Goal: Answer question/provide support

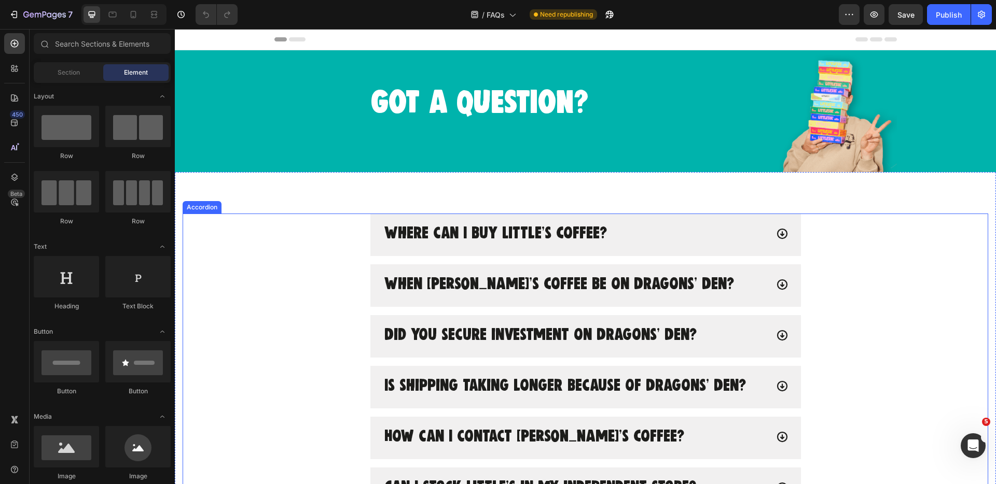
click at [784, 236] on icon at bounding box center [782, 234] width 12 height 12
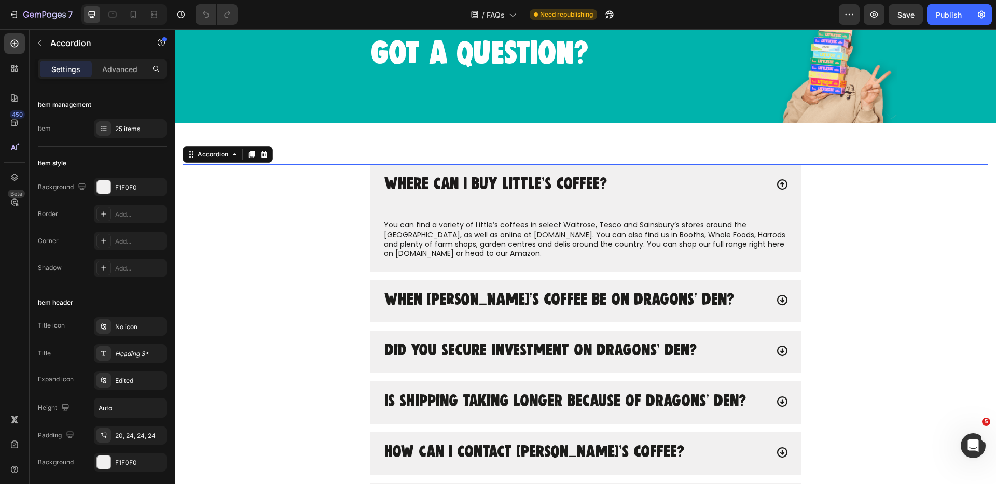
scroll to position [52, 0]
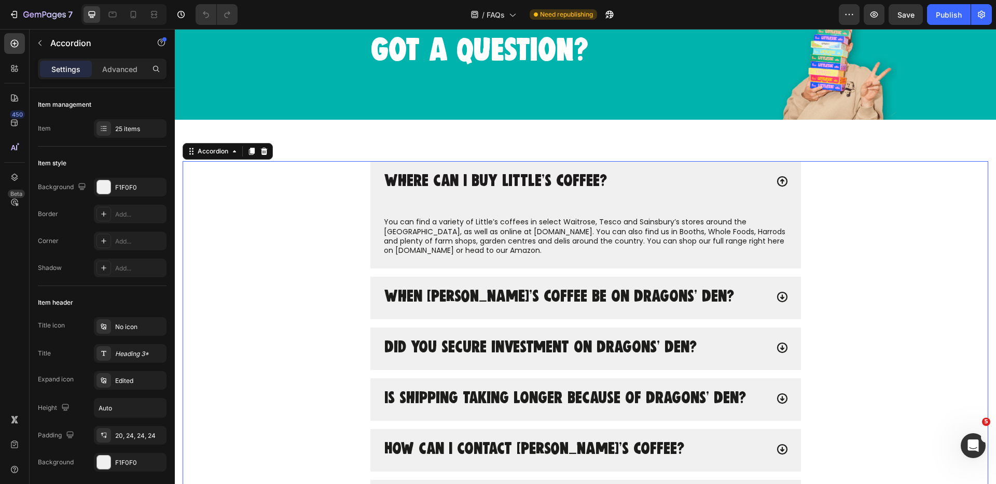
click at [781, 298] on icon at bounding box center [781, 297] width 10 height 10
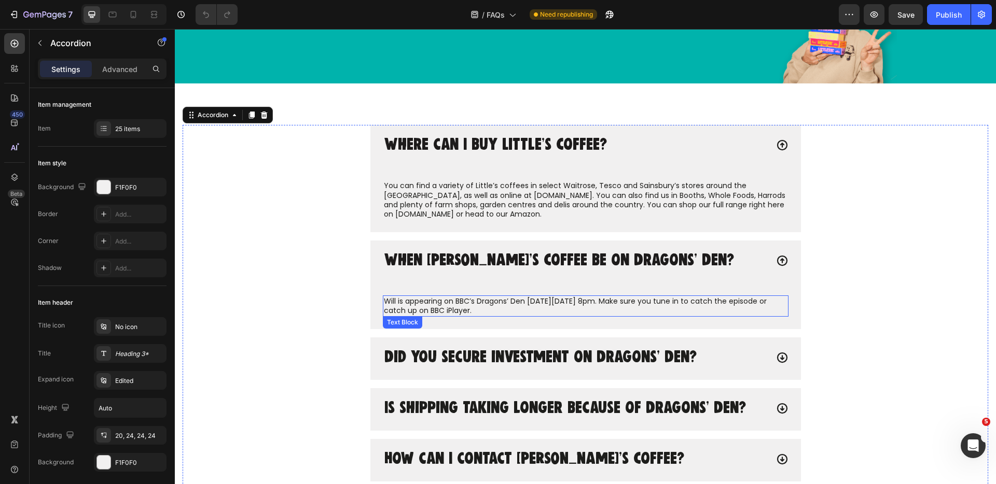
scroll to position [90, 0]
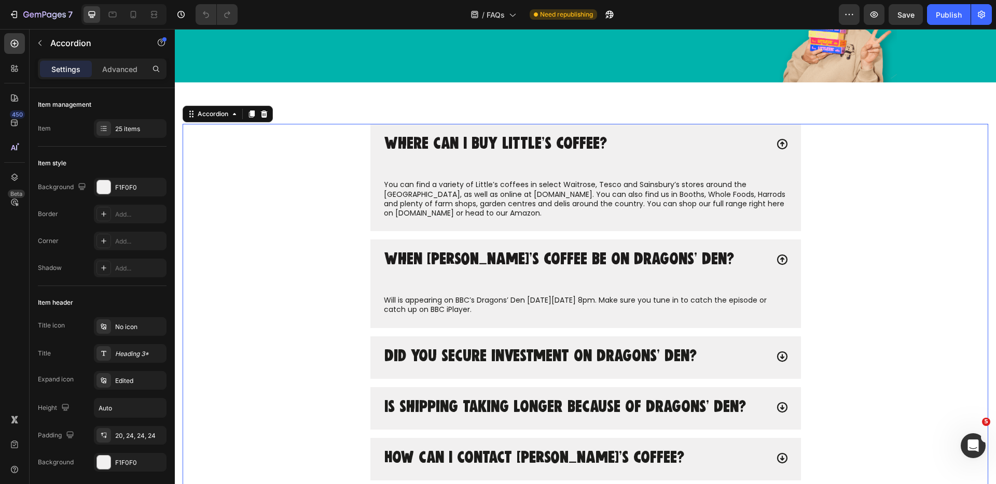
click at [721, 261] on div "When [PERSON_NAME]’s Coffee be on Dragons’ Den?" at bounding box center [575, 260] width 385 height 20
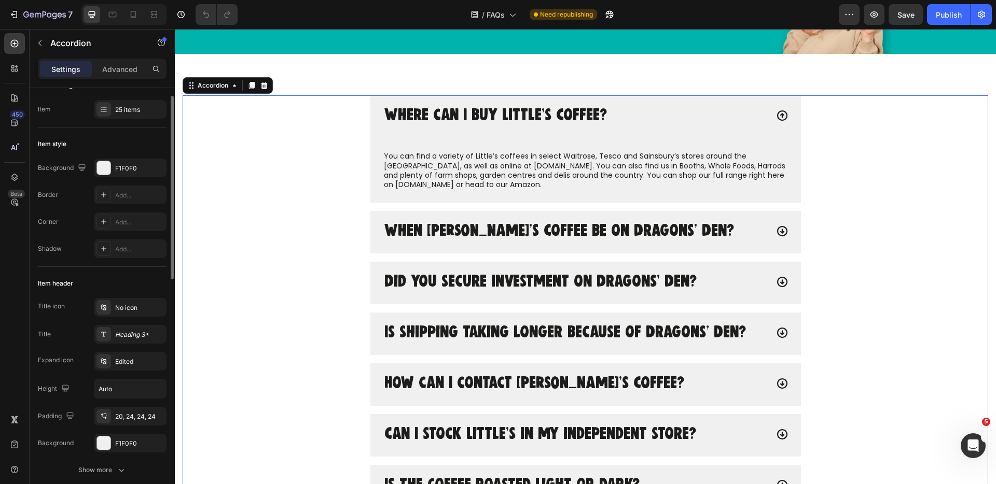
scroll to position [132, 0]
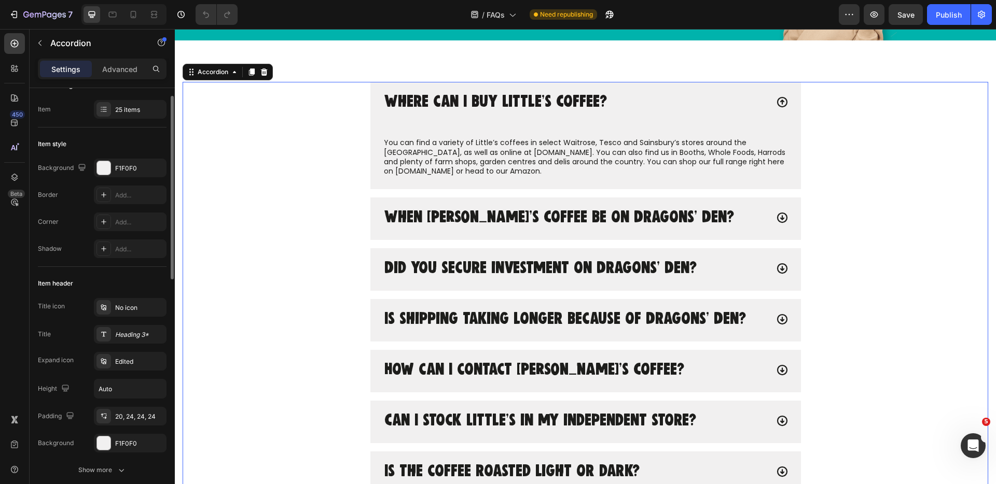
click at [500, 214] on p "When [PERSON_NAME]’s Coffee be on Dragons’ Den?" at bounding box center [559, 218] width 350 height 17
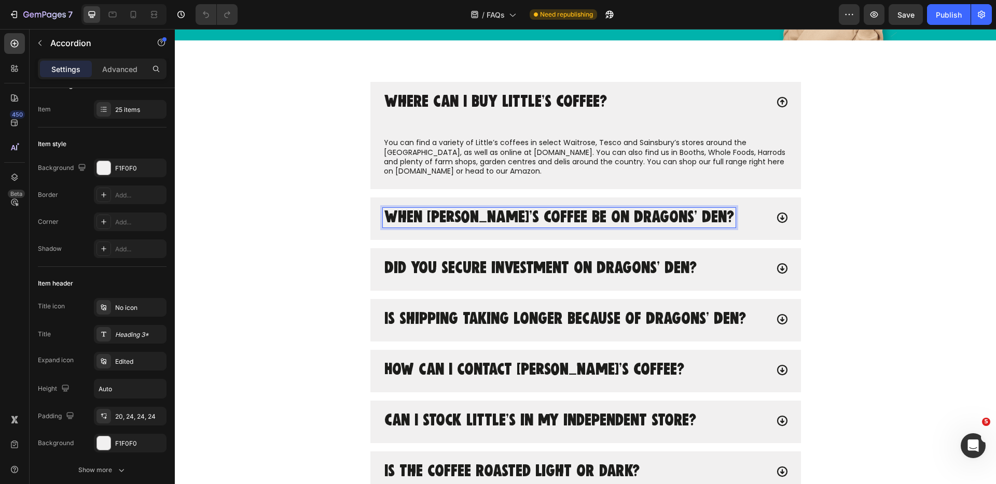
click at [739, 216] on div "When [PERSON_NAME]’s Coffee be on Dragons’ Den?" at bounding box center [575, 218] width 385 height 20
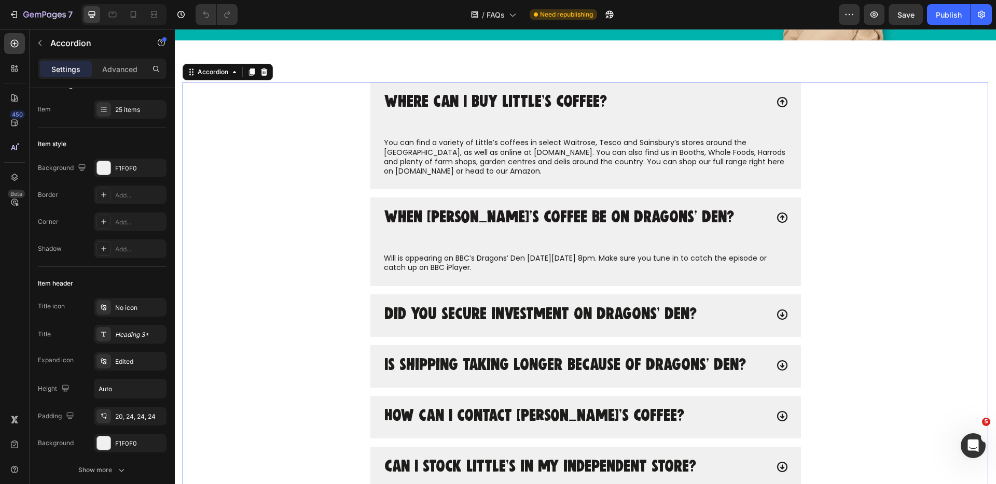
click at [713, 317] on div "Did you secure investment on Dragons’ Den?" at bounding box center [575, 315] width 385 height 20
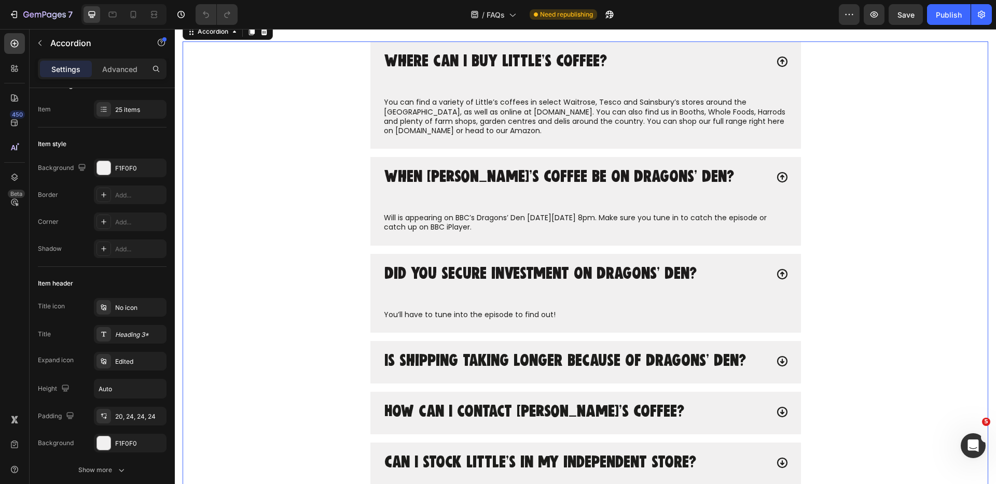
scroll to position [173, 0]
click at [774, 366] on div "Is shipping taking longer because of Dragons’ Den?" at bounding box center [585, 362] width 430 height 43
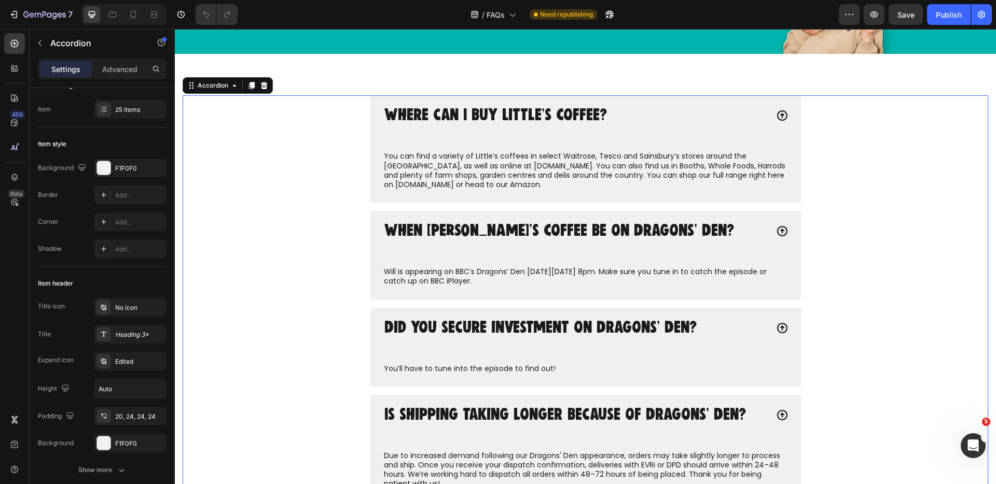
scroll to position [117, 0]
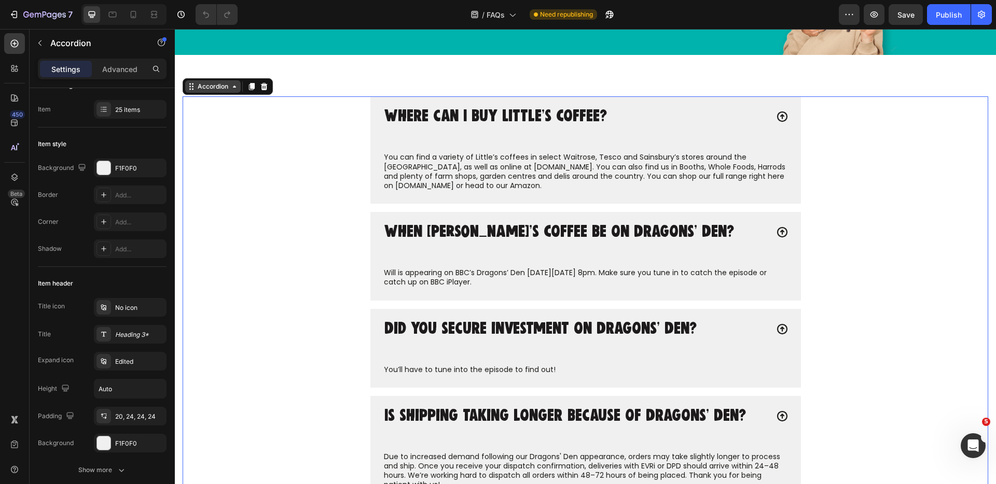
click at [192, 89] on icon at bounding box center [191, 86] width 8 height 8
click at [719, 176] on p "You can find a variety of Little’s coffees in select Waitrose, Tesco and Sainsb…" at bounding box center [585, 171] width 403 height 38
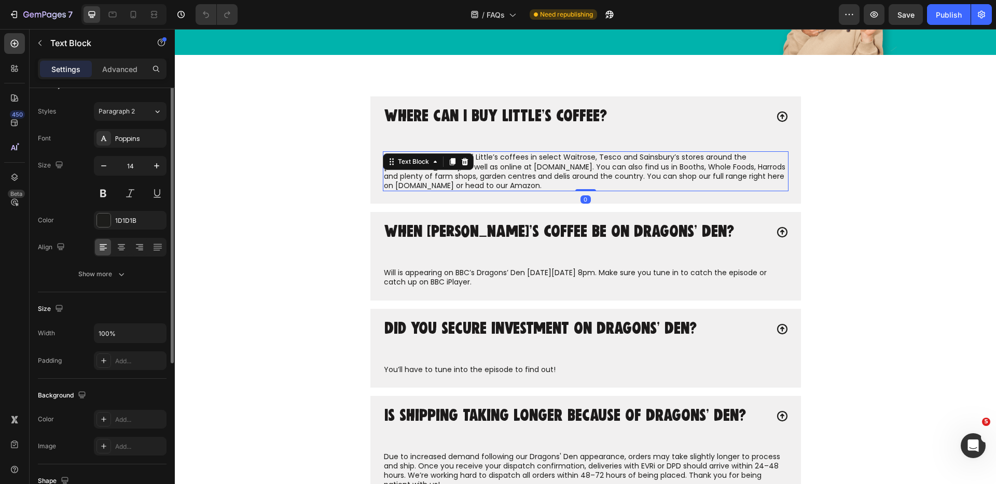
scroll to position [0, 0]
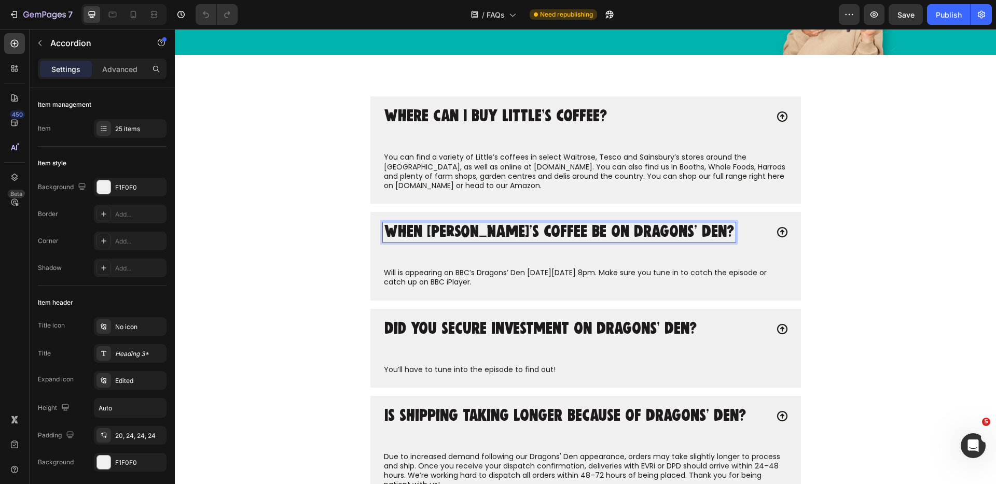
click at [836, 263] on div "When [PERSON_NAME]’s Coffee be on Dragons’ Den? Will is appearing on BBC’s Drag…" at bounding box center [585, 256] width 804 height 88
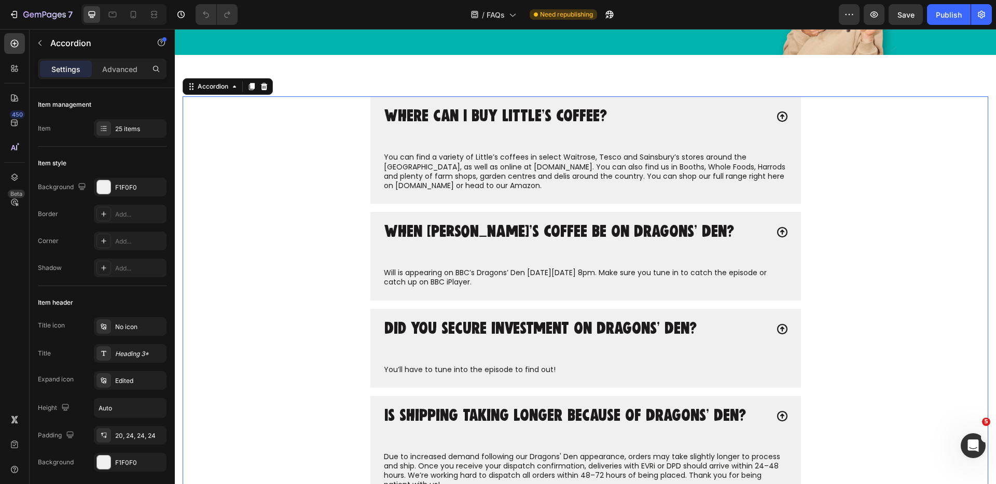
drag, startPoint x: 722, startPoint y: 350, endPoint x: 718, endPoint y: 338, distance: 12.3
click at [722, 350] on div "Did you secure investment on Dragons’ Den?" at bounding box center [585, 330] width 430 height 43
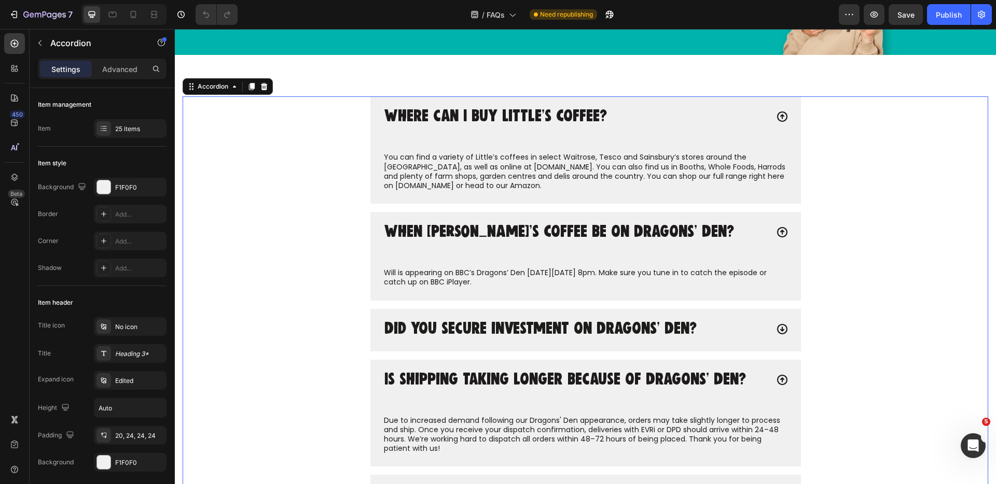
click at [680, 323] on p "Did you secure investment on Dragons’ Den?" at bounding box center [540, 329] width 312 height 17
click at [787, 332] on div "Did you secure investment on Dragons’ Den?" at bounding box center [585, 330] width 430 height 43
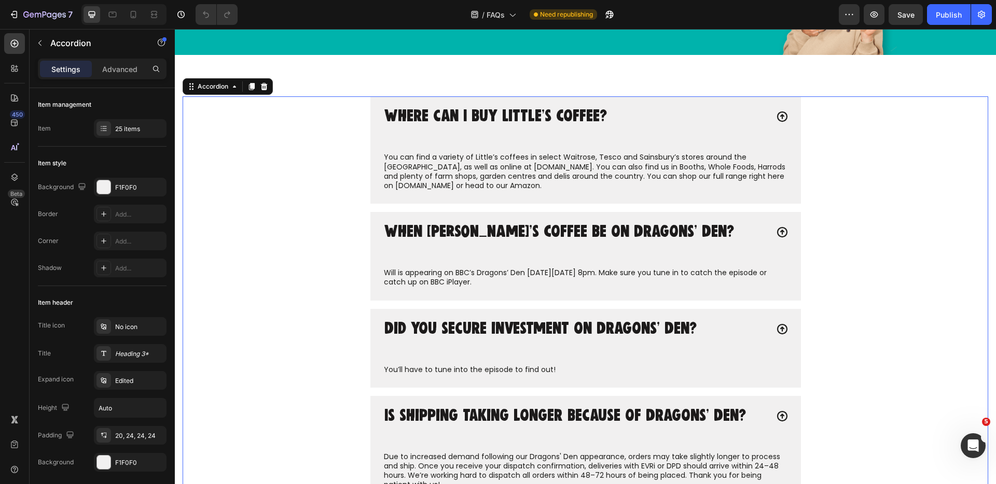
click at [782, 328] on icon at bounding box center [781, 329] width 10 height 10
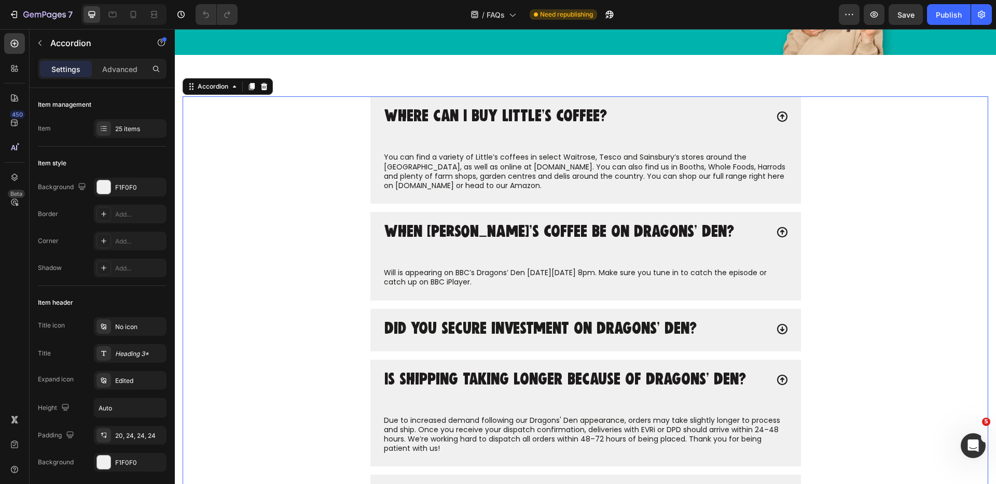
click at [781, 328] on icon at bounding box center [781, 329] width 10 height 10
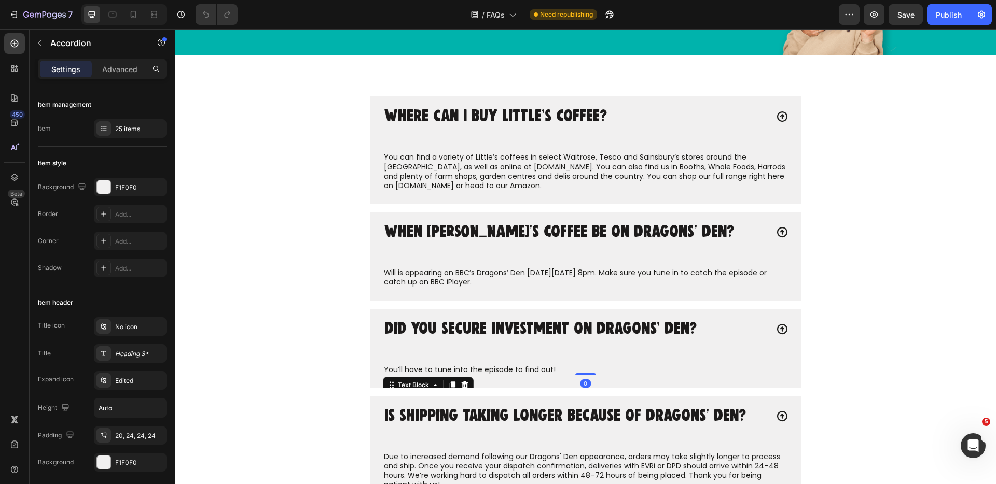
drag, startPoint x: 565, startPoint y: 372, endPoint x: 542, endPoint y: 371, distance: 23.3
click at [563, 372] on p "You’ll have to tune into the episode to find out!" at bounding box center [585, 369] width 403 height 9
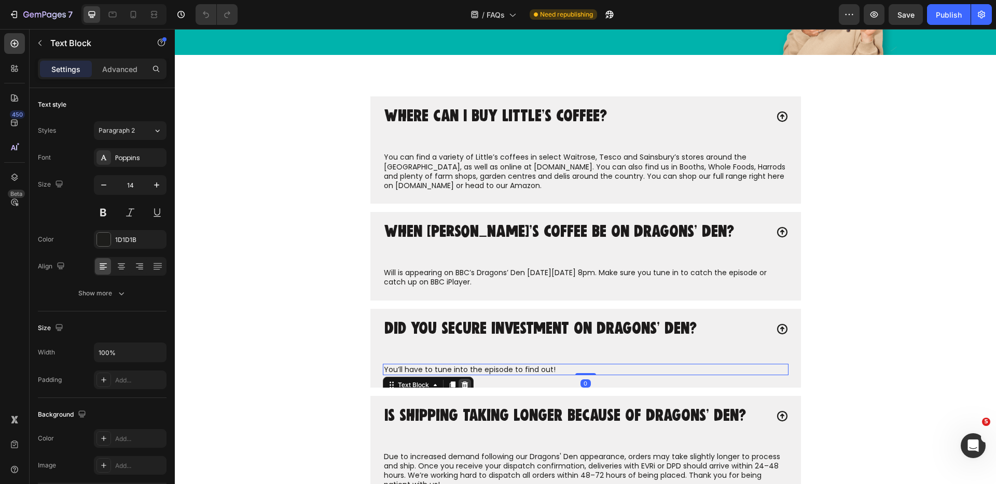
click at [466, 384] on icon at bounding box center [464, 385] width 7 height 7
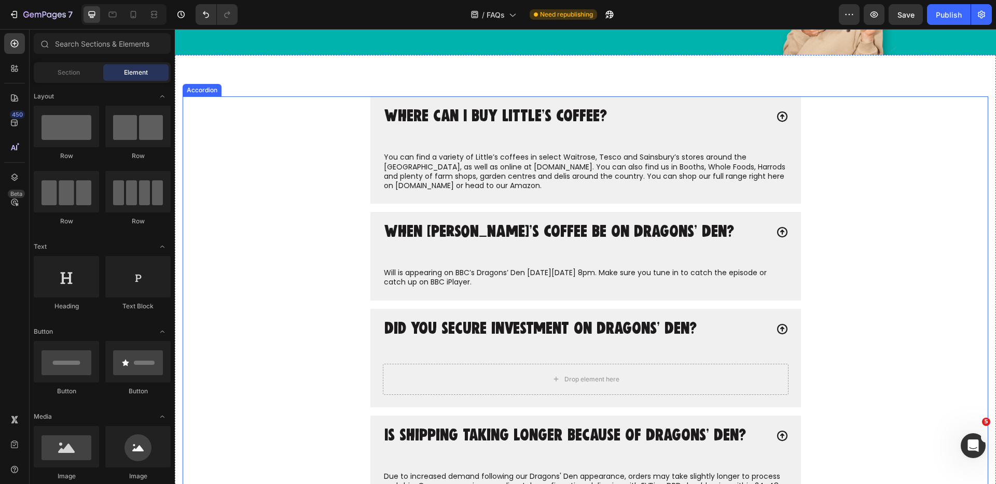
click at [507, 339] on div "Did you secure investment on Dragons’ Den?" at bounding box center [540, 329] width 315 height 20
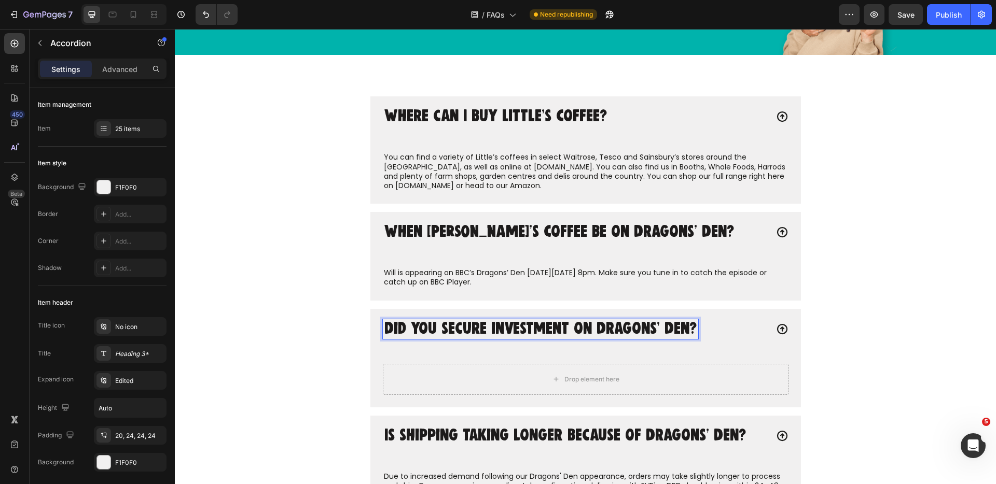
click at [531, 332] on p "Did you secure investment on Dragons’ Den?" at bounding box center [540, 329] width 312 height 17
click at [680, 336] on p "Did you secure investment on Dragons’ Den?" at bounding box center [540, 329] width 312 height 17
click at [725, 341] on div "Did you secure investment on Dragons’ Den?" at bounding box center [585, 330] width 430 height 43
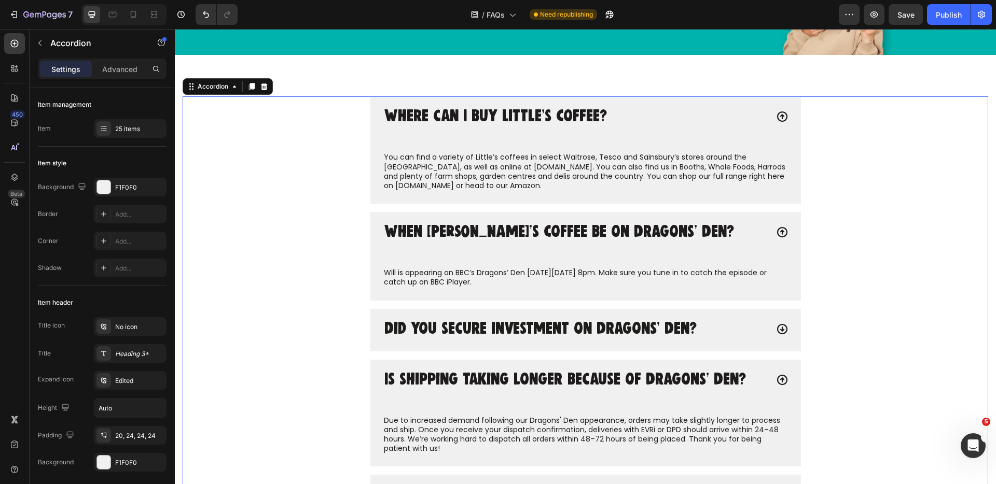
click at [783, 329] on icon at bounding box center [782, 329] width 12 height 12
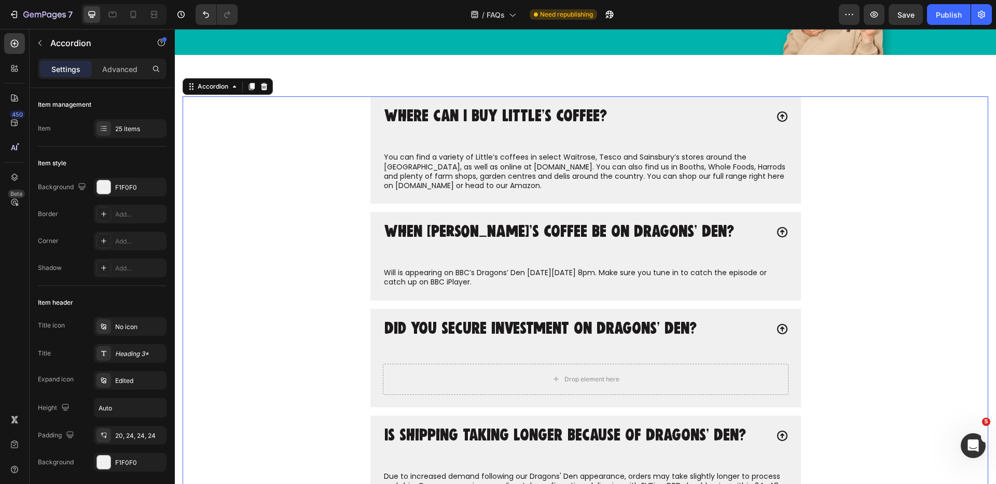
click at [720, 337] on div "Did you secure investment on Dragons’ Den?" at bounding box center [575, 329] width 385 height 20
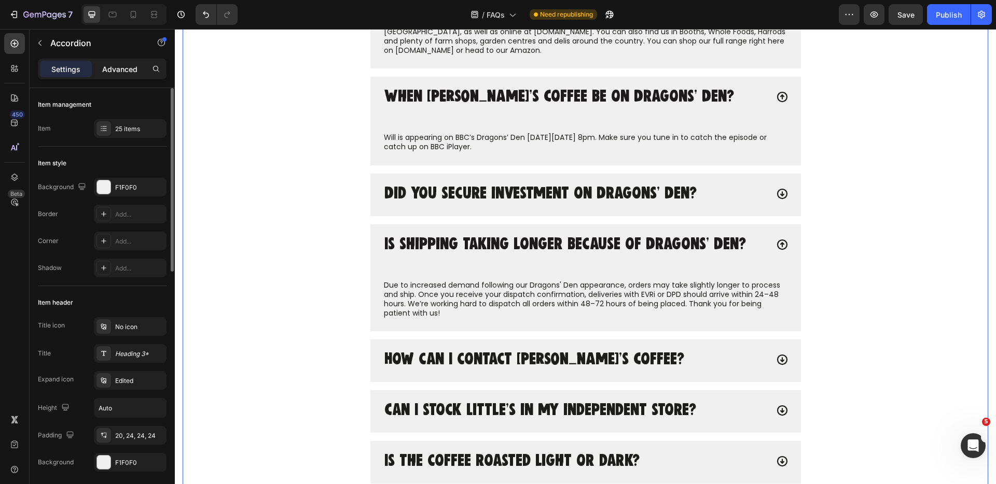
click at [115, 73] on p "Advanced" at bounding box center [119, 69] width 35 height 11
type input "100%"
type input "100"
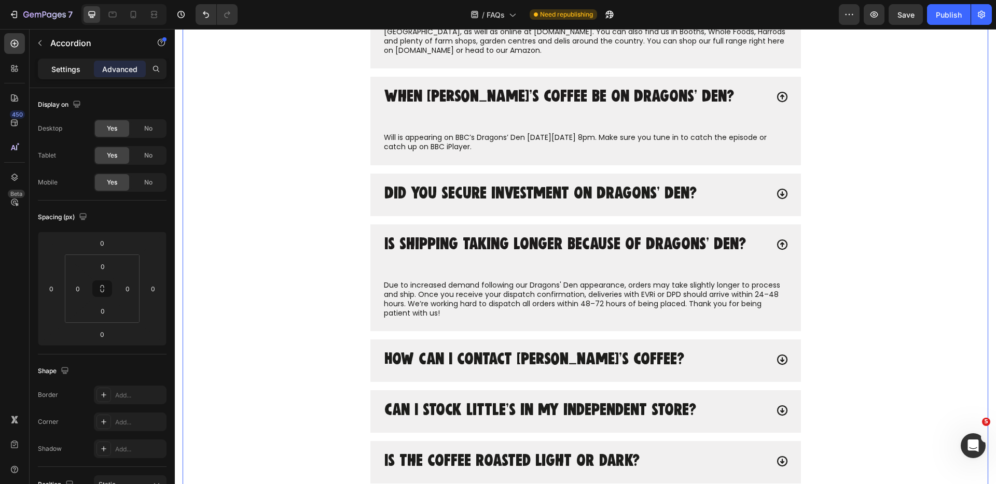
click at [72, 75] on div "Settings" at bounding box center [66, 69] width 52 height 17
type input "16"
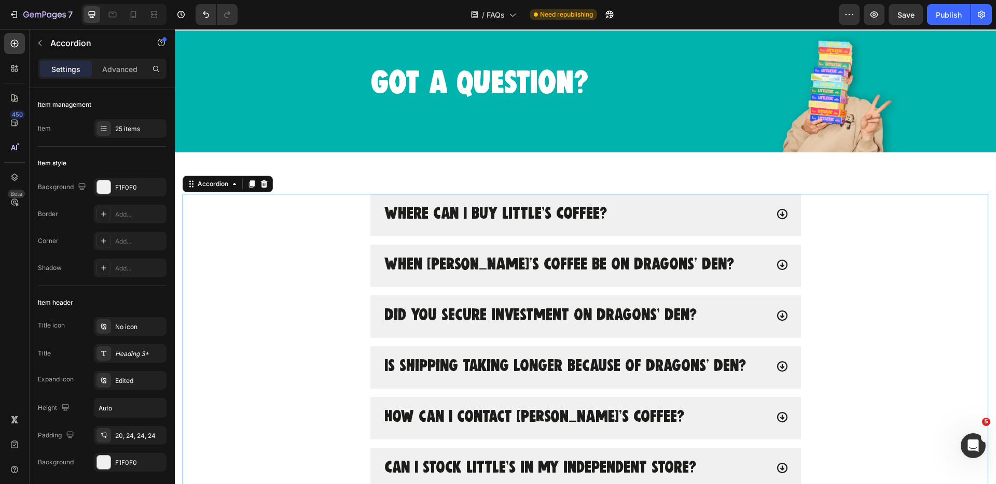
scroll to position [24, 0]
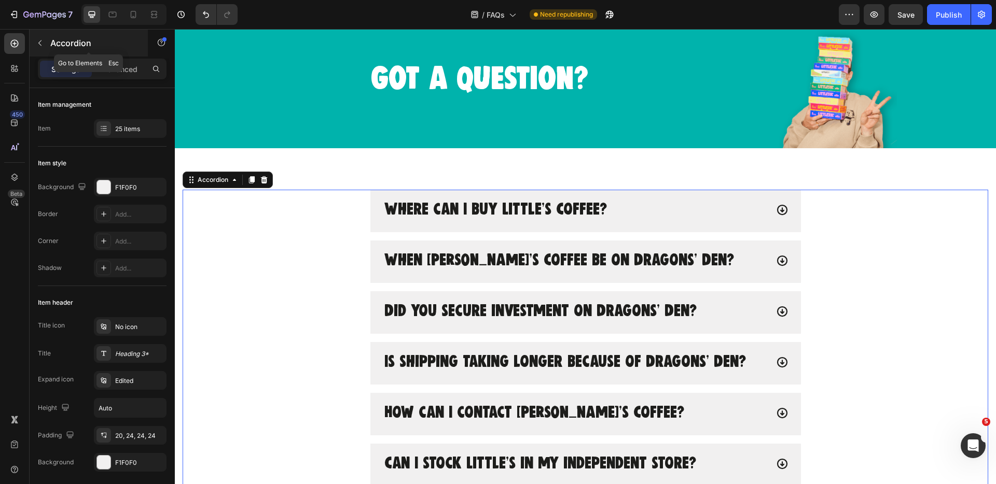
click at [45, 42] on button "button" at bounding box center [40, 43] width 17 height 17
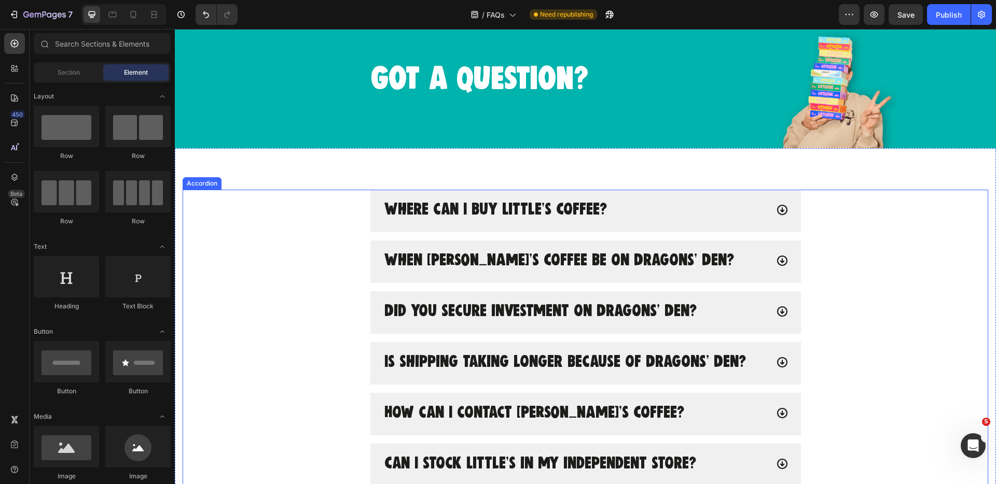
click at [436, 265] on p "When [PERSON_NAME]’s Coffee be on Dragons’ Den?" at bounding box center [559, 261] width 350 height 17
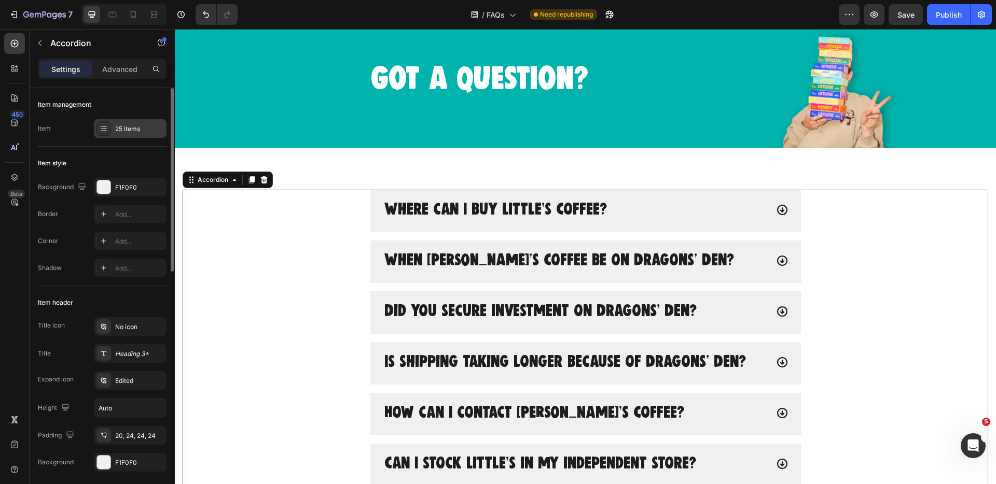
click at [102, 130] on icon at bounding box center [104, 128] width 8 height 8
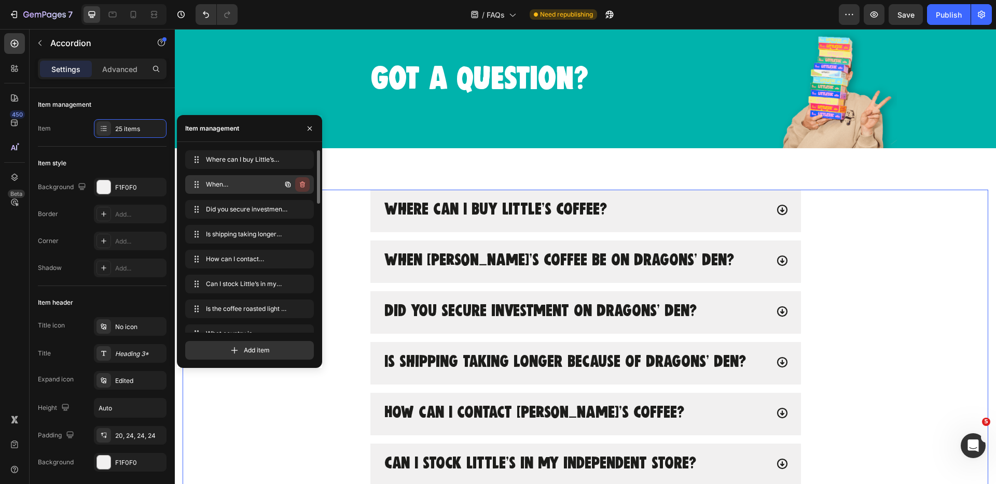
click at [304, 185] on icon "button" at bounding box center [302, 185] width 5 height 6
click at [293, 185] on div "Delete" at bounding box center [295, 184] width 19 height 9
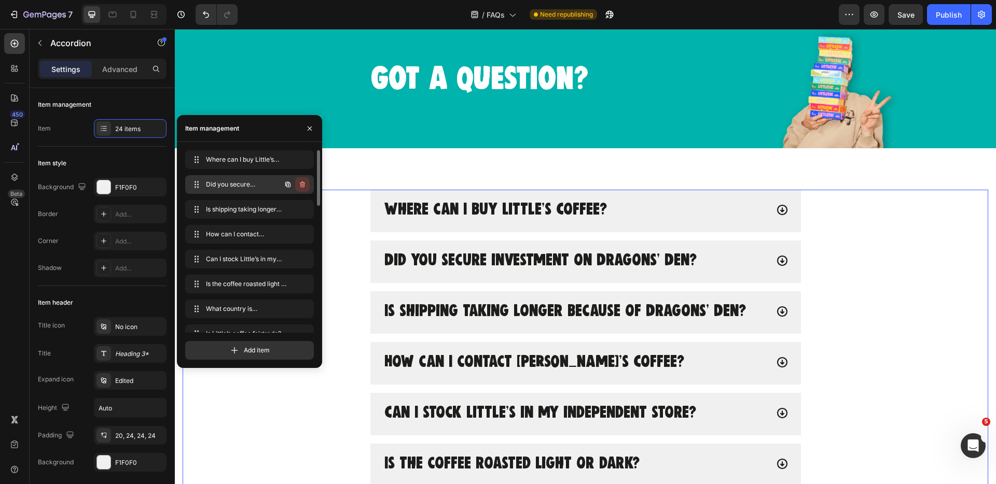
click at [302, 184] on icon "button" at bounding box center [302, 184] width 8 height 8
click at [297, 184] on div "Delete" at bounding box center [295, 184] width 19 height 9
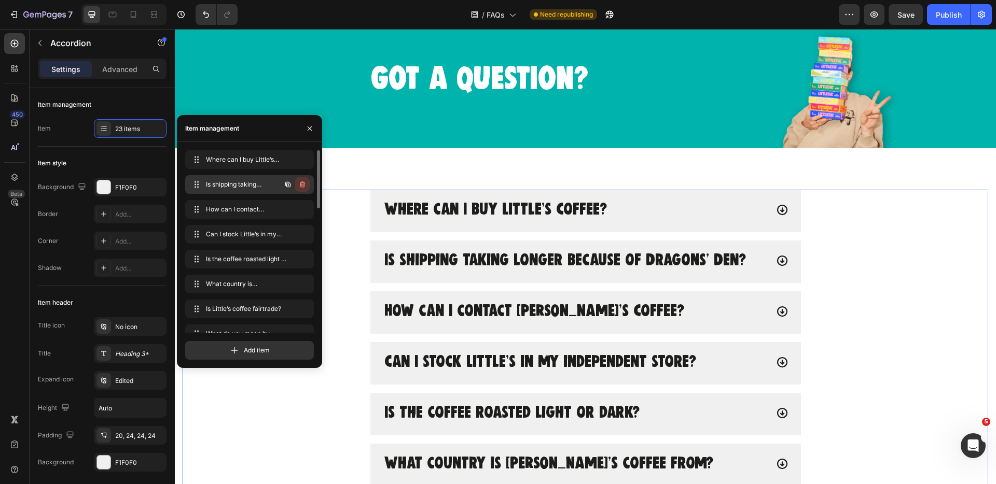
click at [302, 184] on icon "button" at bounding box center [302, 184] width 8 height 8
click at [295, 183] on div "Delete" at bounding box center [295, 184] width 19 height 9
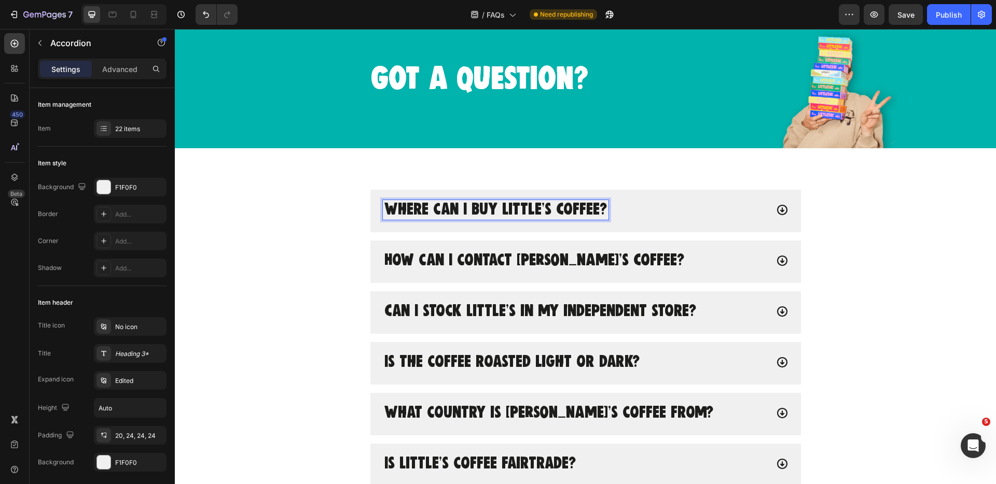
click at [779, 206] on icon at bounding box center [781, 210] width 10 height 10
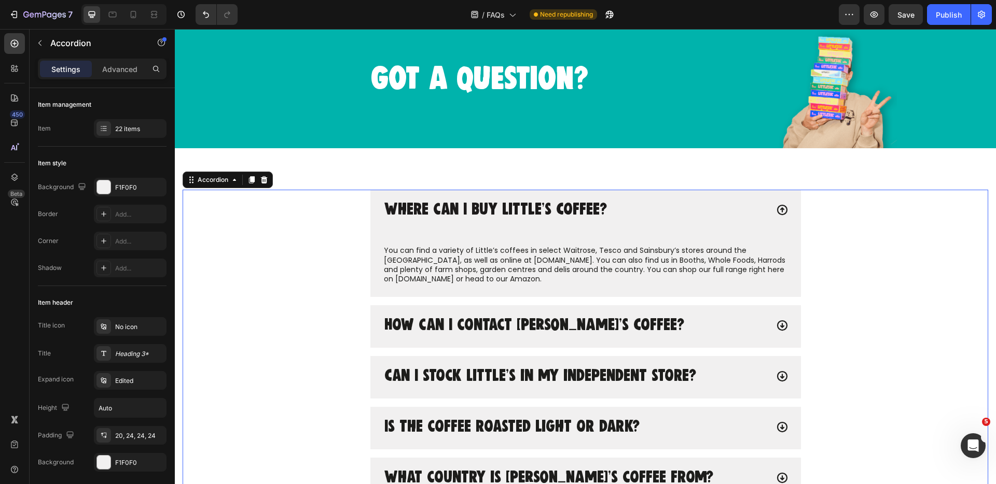
click at [775, 210] on div "Where can I buy Little’s Coffee?" at bounding box center [585, 211] width 430 height 43
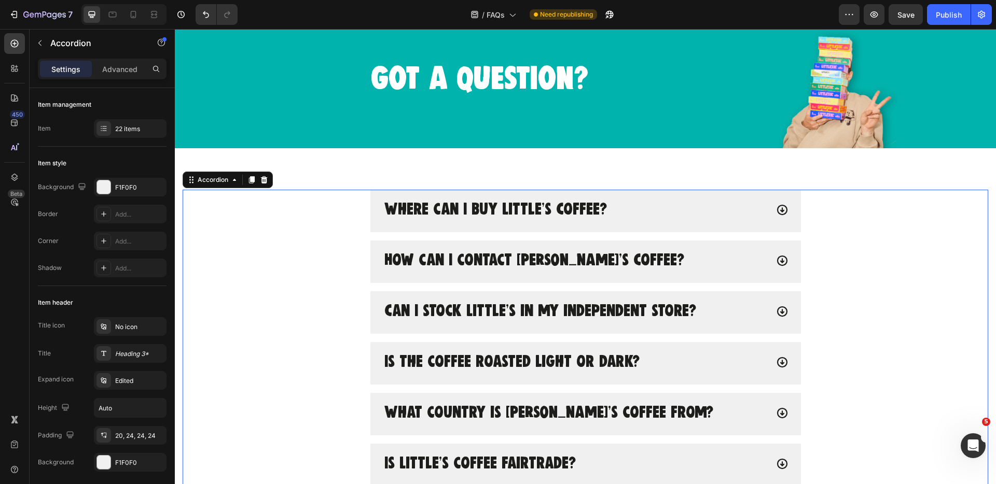
click at [778, 266] on icon at bounding box center [782, 261] width 12 height 12
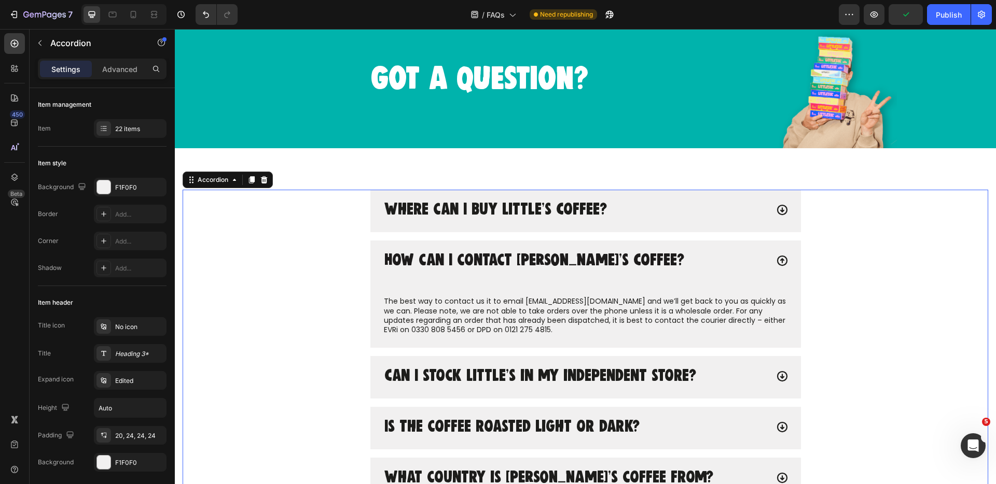
click at [777, 267] on icon at bounding box center [782, 261] width 12 height 12
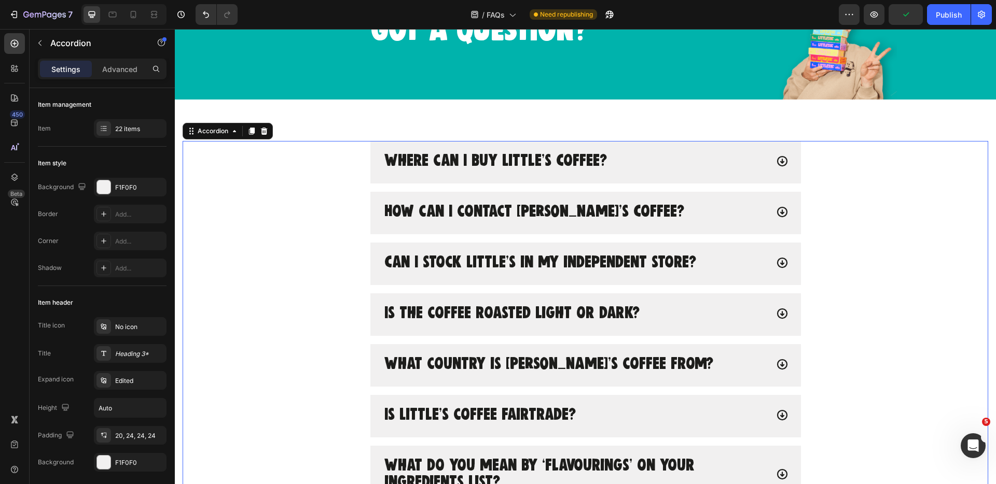
scroll to position [74, 0]
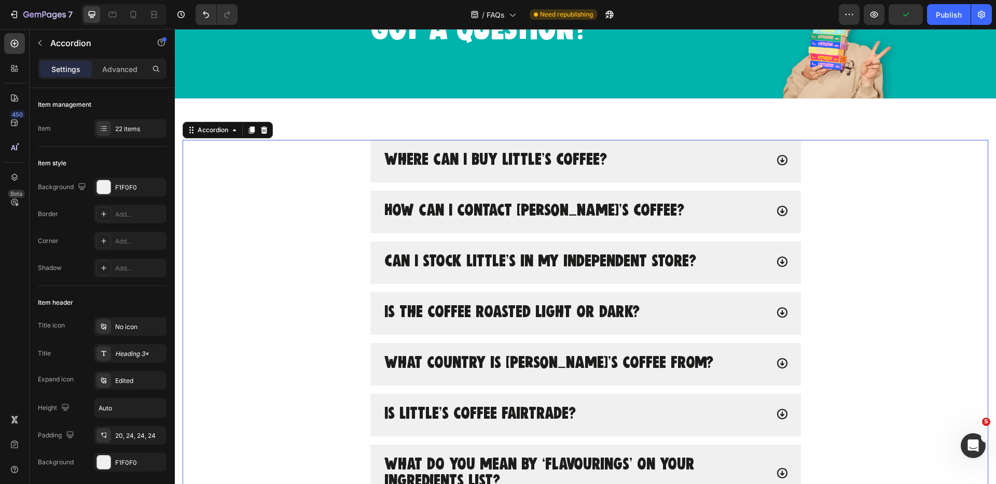
click at [784, 268] on icon at bounding box center [782, 262] width 12 height 12
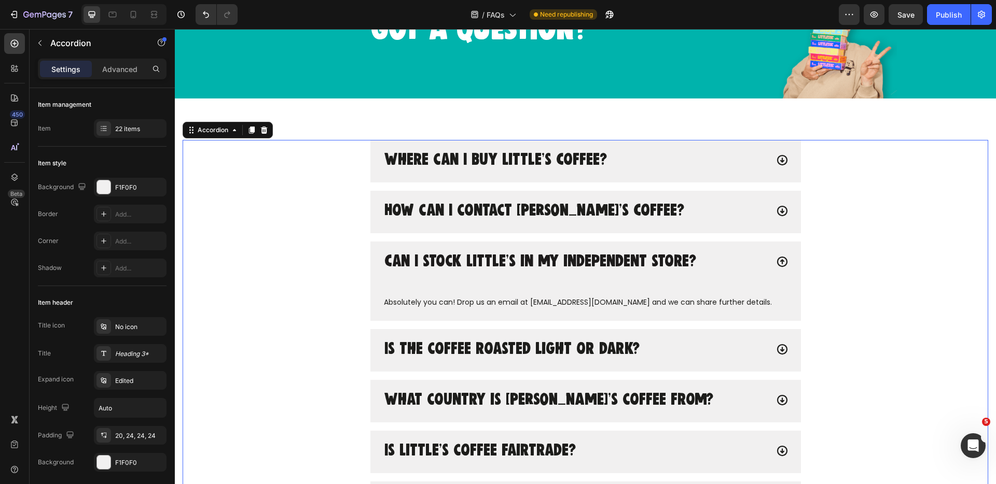
click at [784, 268] on icon at bounding box center [782, 262] width 12 height 12
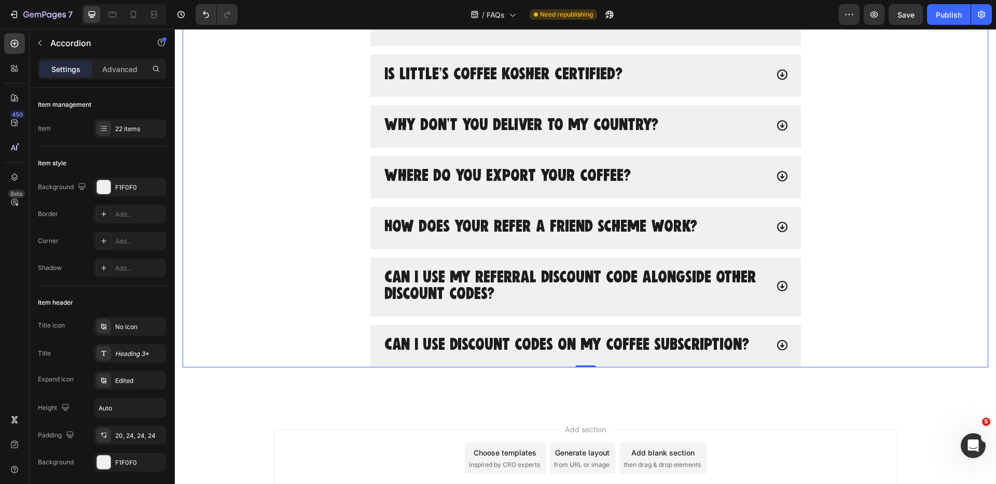
scroll to position [990, 0]
click at [785, 345] on icon at bounding box center [782, 345] width 12 height 12
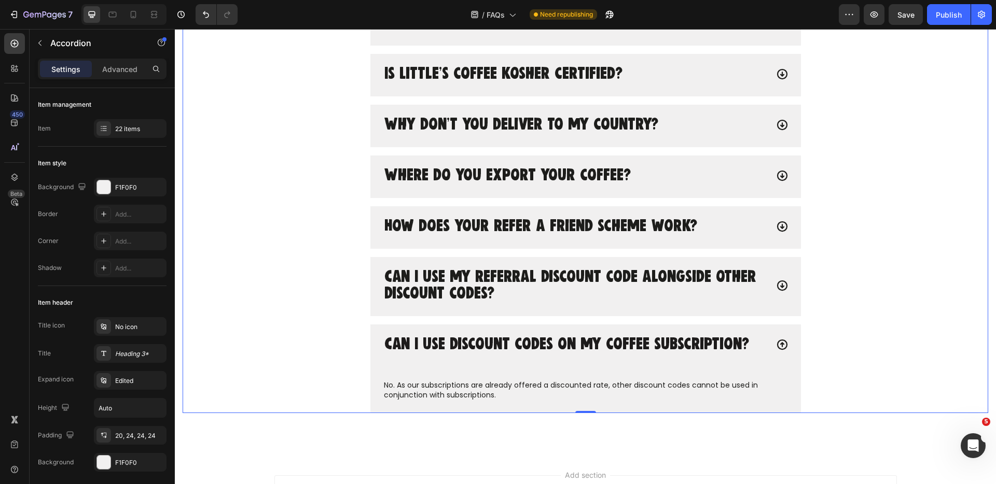
scroll to position [994, 0]
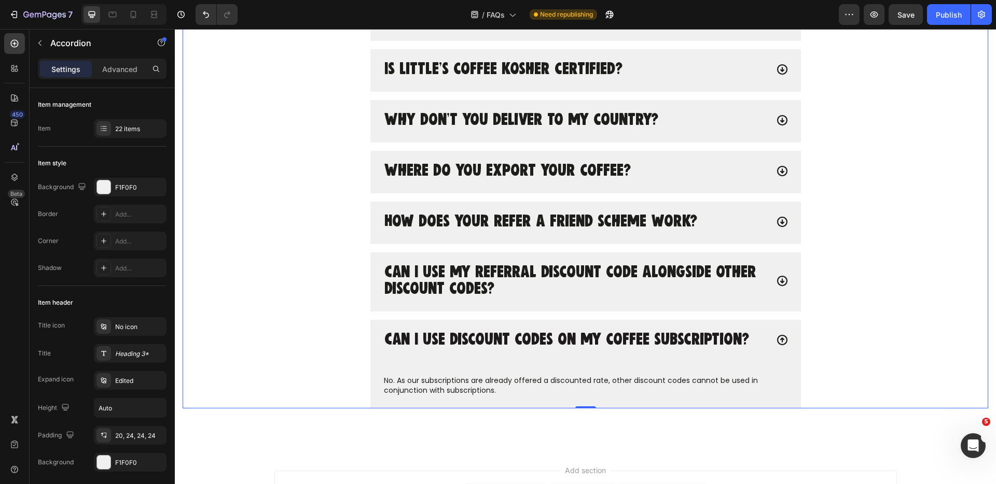
click at [784, 344] on icon at bounding box center [781, 340] width 10 height 10
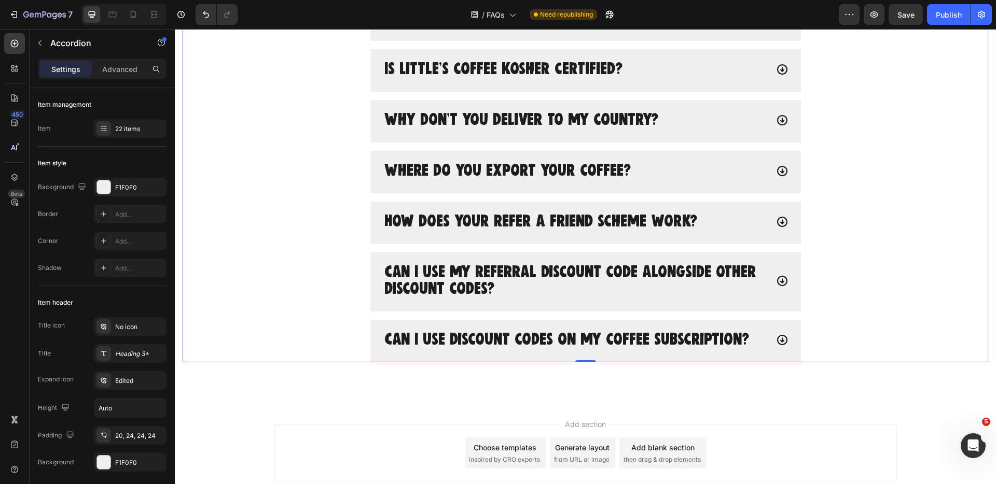
scroll to position [997, 0]
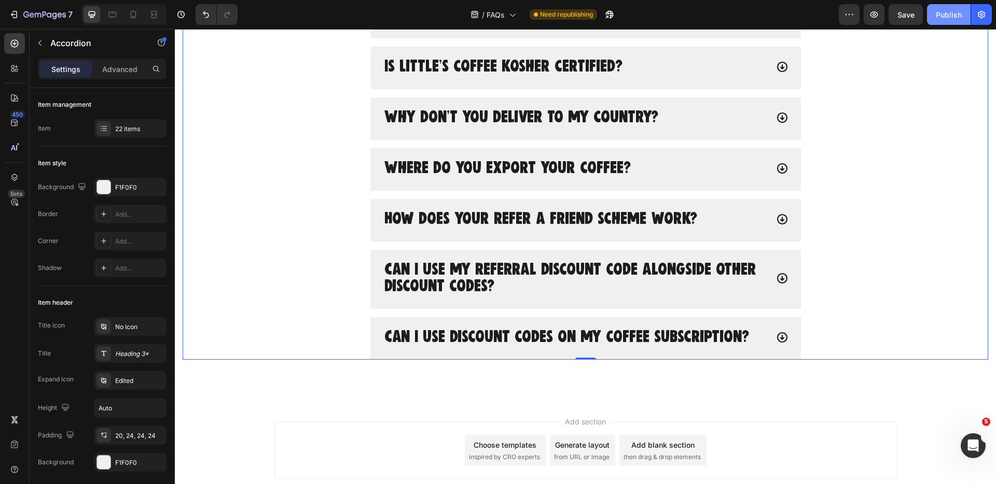
click at [944, 20] on button "Publish" at bounding box center [949, 14] width 44 height 21
